Goal: Entertainment & Leisure: Consume media (video, audio)

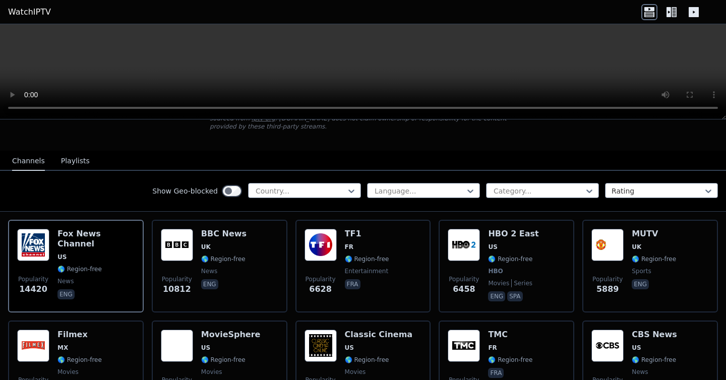
scroll to position [88, 0]
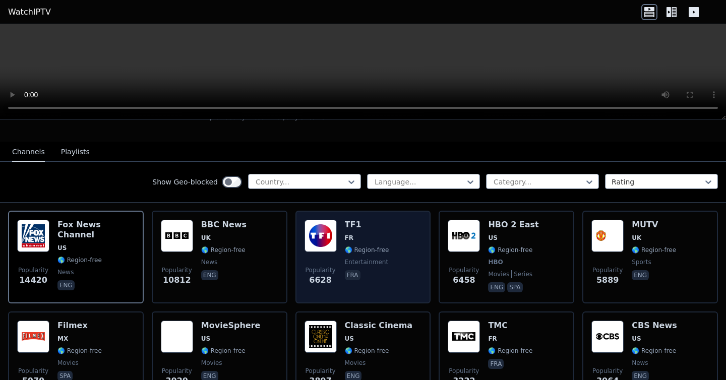
click at [313, 237] on img at bounding box center [320, 236] width 32 height 32
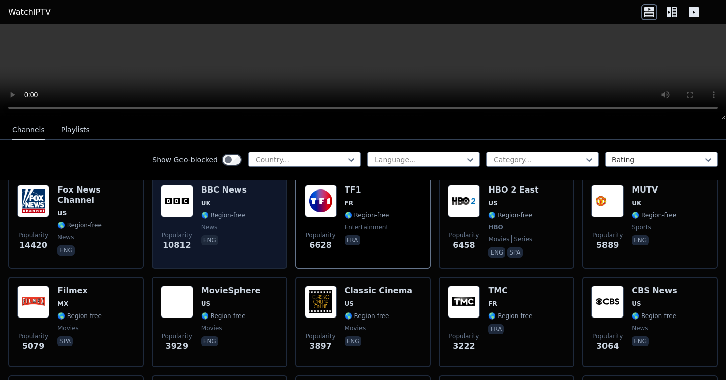
scroll to position [124, 0]
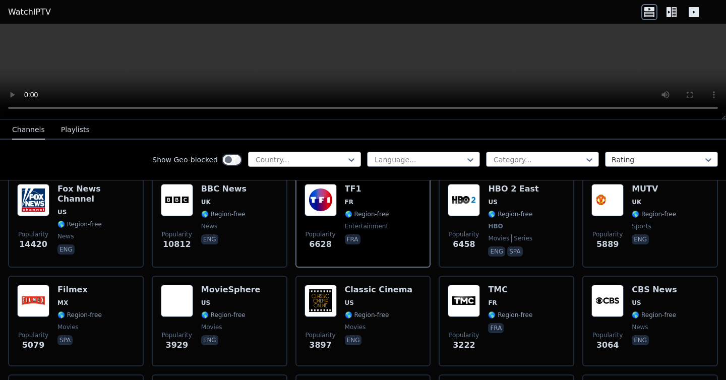
click at [335, 160] on div at bounding box center [300, 160] width 92 height 10
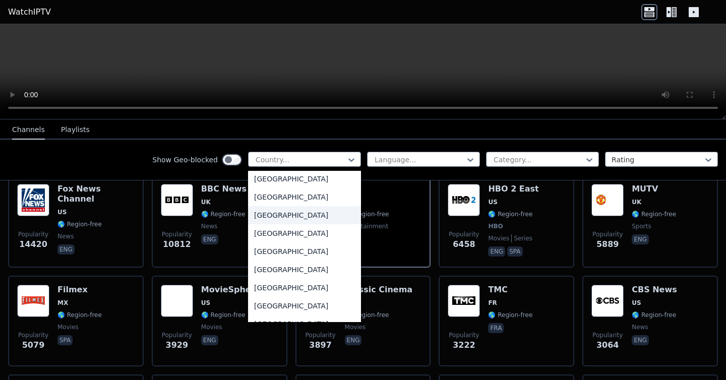
scroll to position [1099, 0]
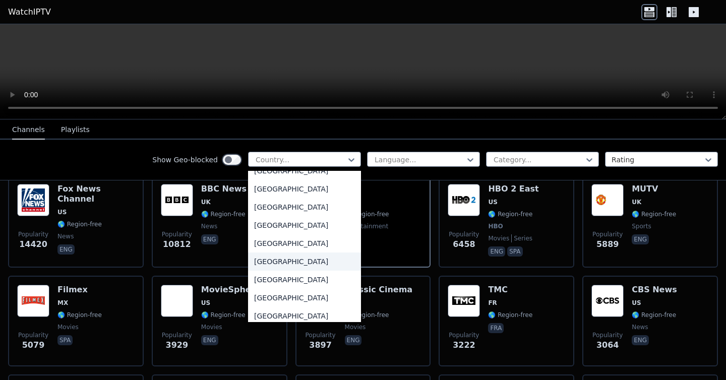
click at [293, 271] on div "[GEOGRAPHIC_DATA]" at bounding box center [304, 261] width 113 height 18
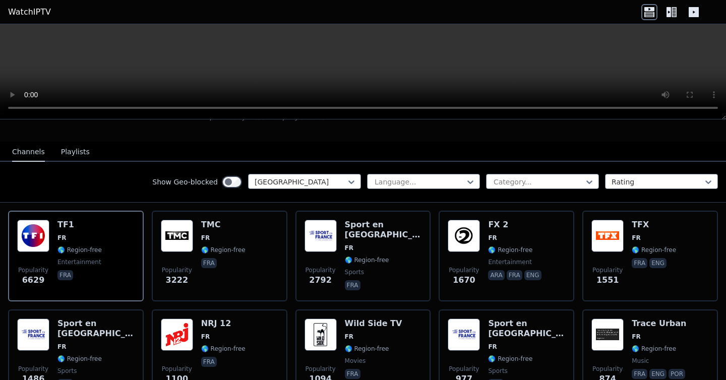
scroll to position [99, 0]
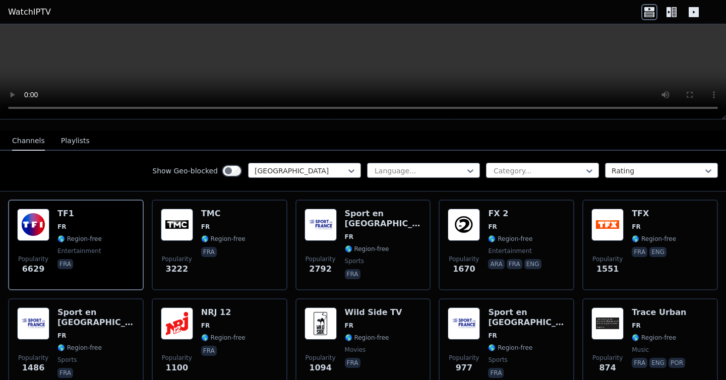
click at [515, 173] on div at bounding box center [538, 171] width 92 height 10
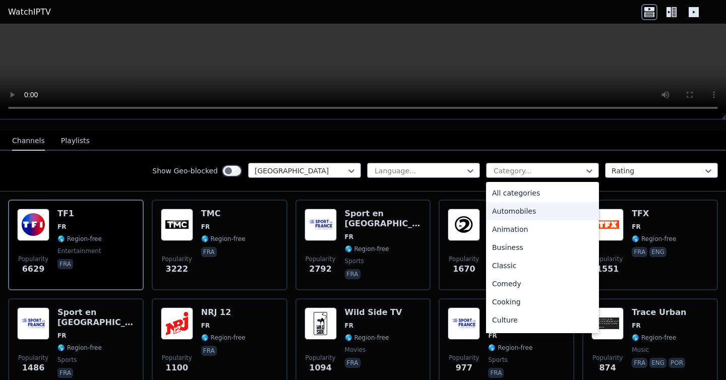
click at [532, 213] on div "Automobiles" at bounding box center [542, 211] width 113 height 18
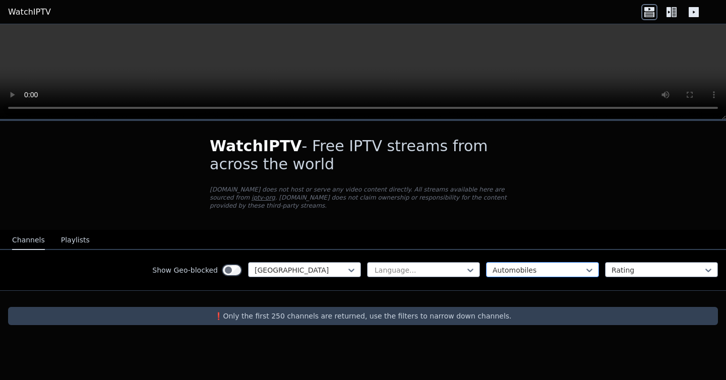
click at [538, 271] on div at bounding box center [538, 270] width 92 height 10
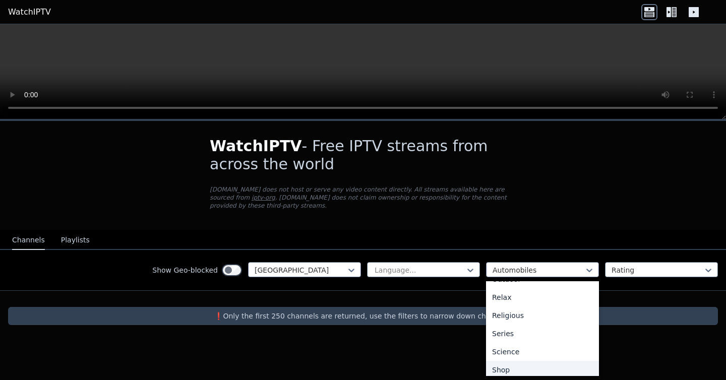
scroll to position [399, 0]
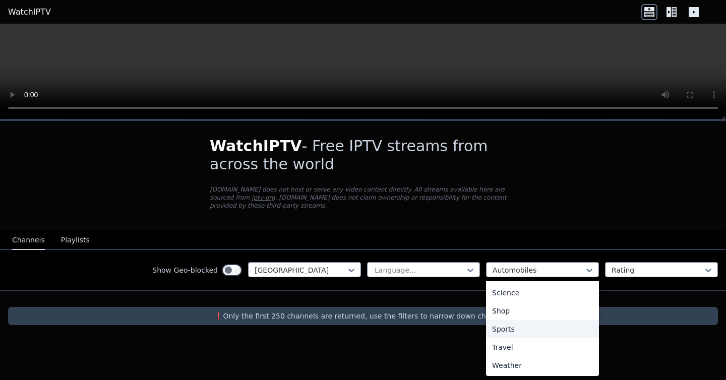
click at [518, 334] on div "Sports" at bounding box center [542, 329] width 113 height 18
